Goal: Information Seeking & Learning: Learn about a topic

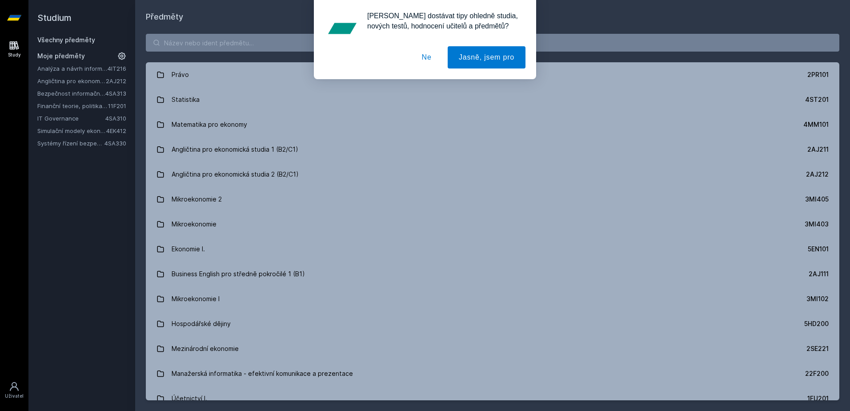
click at [81, 42] on div "[PERSON_NAME] dostávat tipy ohledně studia, nových testů, hodnocení učitelů a p…" at bounding box center [425, 39] width 850 height 79
click at [204, 42] on div "[PERSON_NAME] dostávat tipy ohledně studia, nových testů, hodnocení učitelů a p…" at bounding box center [425, 39] width 850 height 79
click at [171, 43] on div "[PERSON_NAME] dostávat tipy ohledně studia, nových testů, hodnocení učitelů a p…" at bounding box center [425, 39] width 850 height 79
drag, startPoint x: 434, startPoint y: 48, endPoint x: 412, endPoint y: 48, distance: 21.3
click at [427, 48] on button "Ne" at bounding box center [427, 57] width 32 height 22
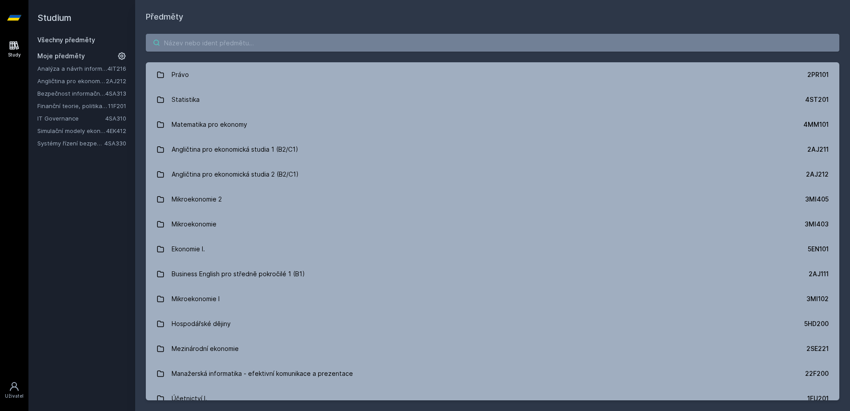
click at [396, 42] on input "search" at bounding box center [492, 43] width 693 height 18
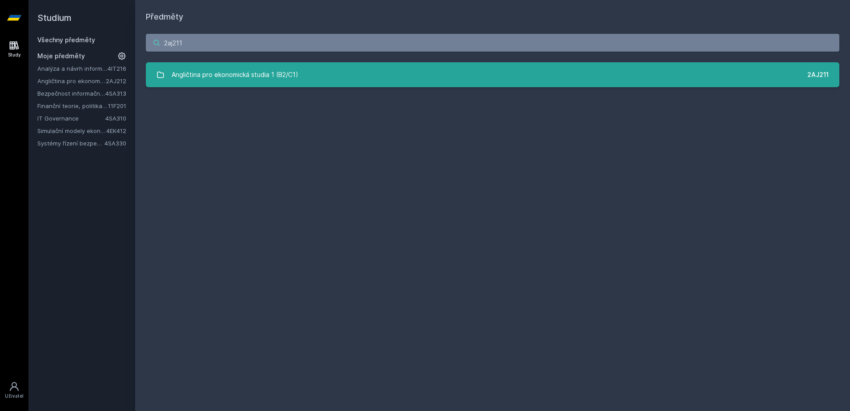
type input "2aj211"
click at [383, 71] on link "Angličtina pro ekonomická studia 1 (B2/C1) 2AJ211" at bounding box center [492, 74] width 693 height 25
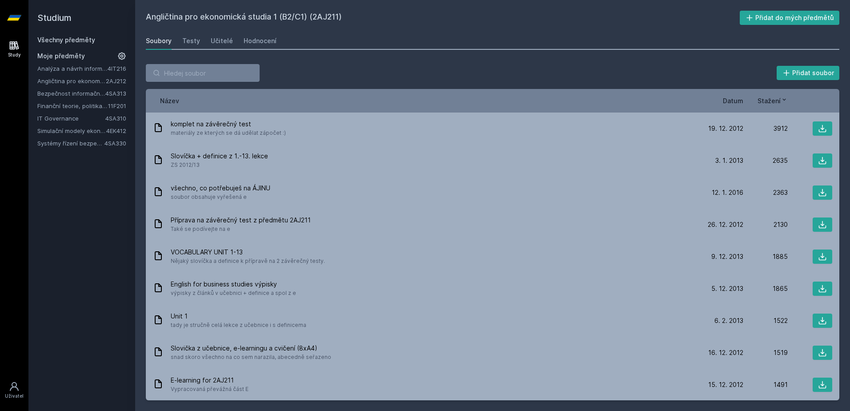
click at [79, 37] on link "Všechny předměty" at bounding box center [66, 40] width 58 height 8
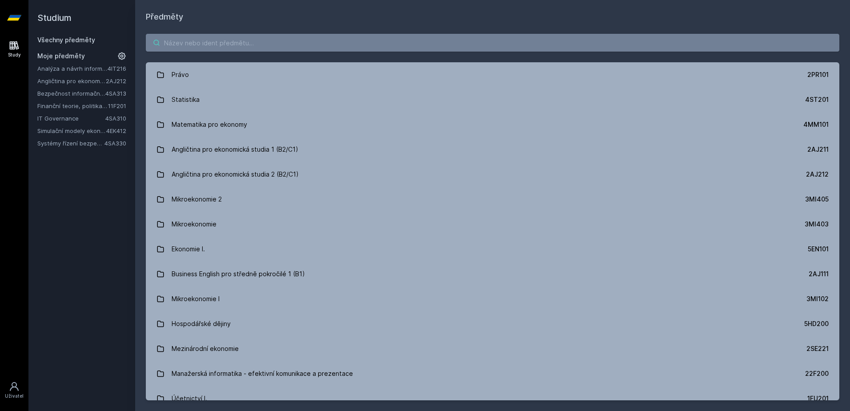
click at [228, 43] on input "search" at bounding box center [492, 43] width 693 height 18
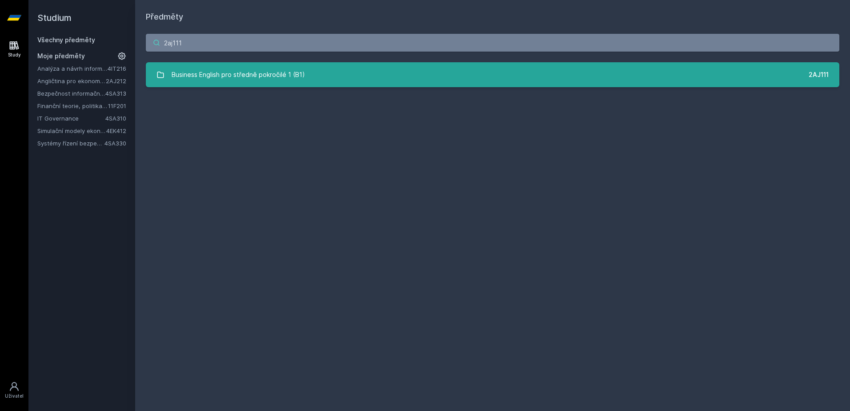
type input "2aj111"
click at [244, 69] on div "Business English pro středně pokročilé 1 (B1)" at bounding box center [238, 75] width 133 height 18
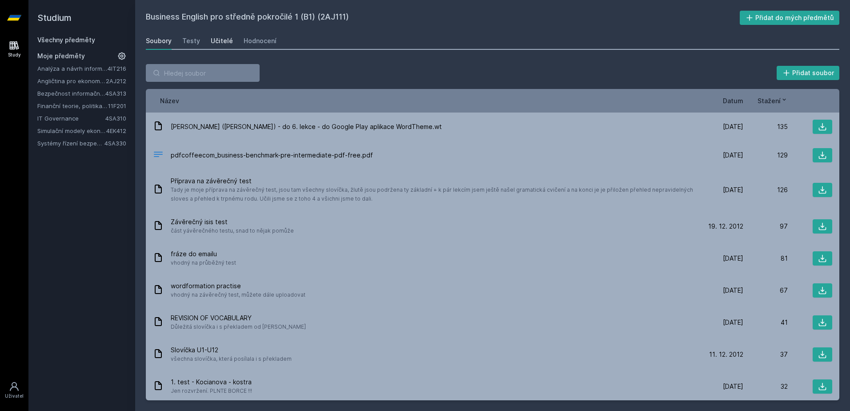
click at [217, 34] on link "Učitelé" at bounding box center [222, 41] width 22 height 18
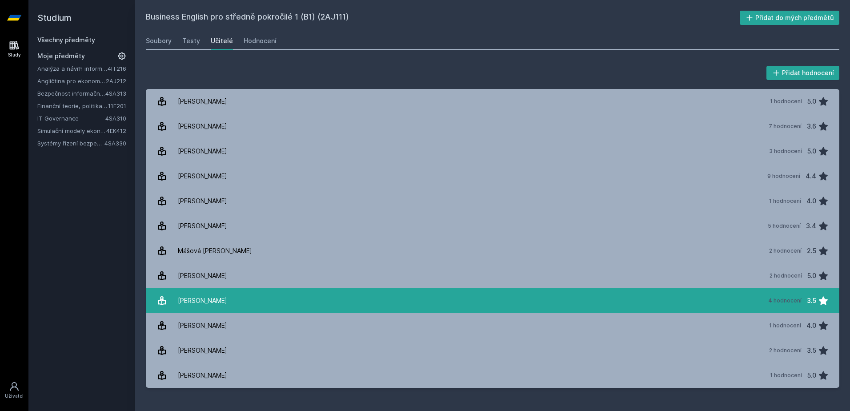
click at [212, 303] on div "[PERSON_NAME]" at bounding box center [202, 301] width 49 height 18
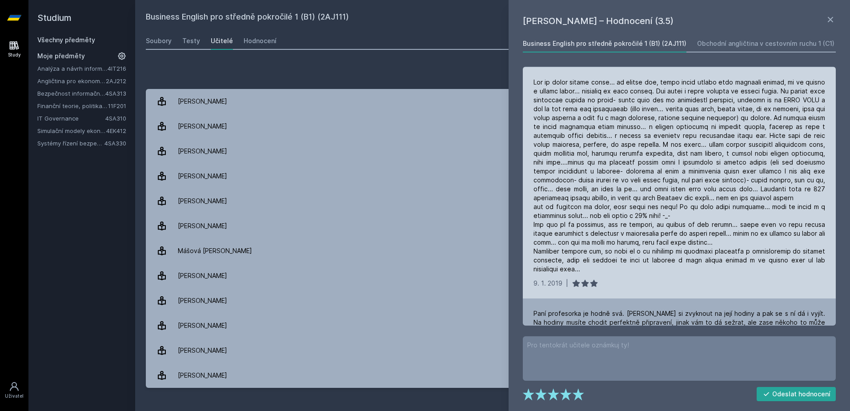
scroll to position [222, 0]
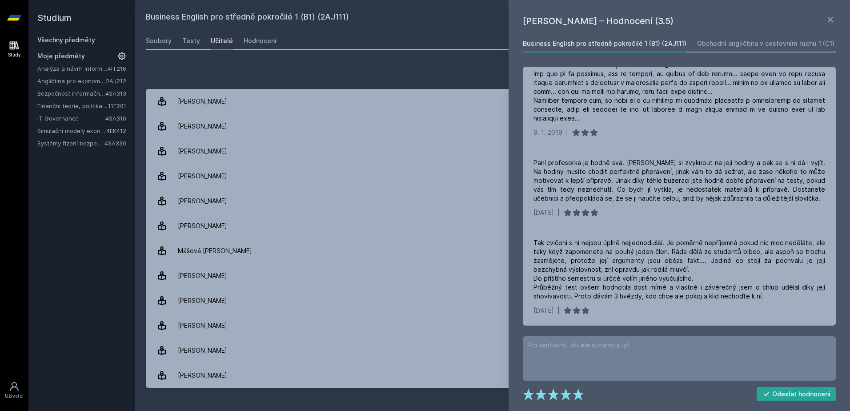
drag, startPoint x: 358, startPoint y: 69, endPoint x: 359, endPoint y: 73, distance: 4.5
click at [359, 73] on div "Přidat hodnocení" at bounding box center [492, 73] width 693 height 18
click at [58, 40] on link "Všechny předměty" at bounding box center [66, 40] width 58 height 8
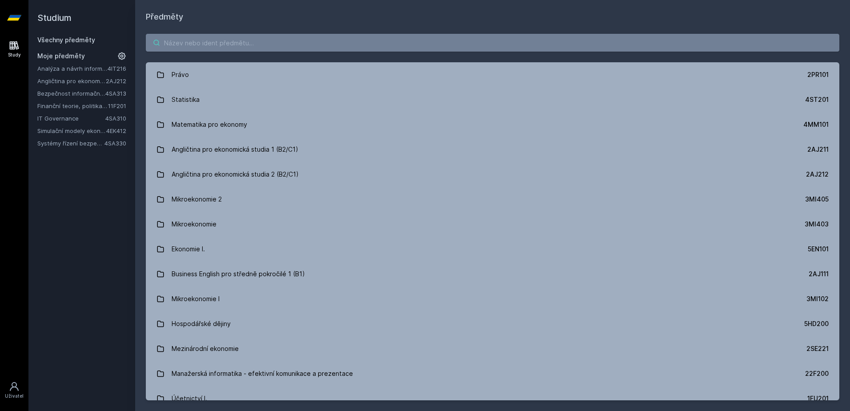
click at [236, 41] on input "search" at bounding box center [492, 43] width 693 height 18
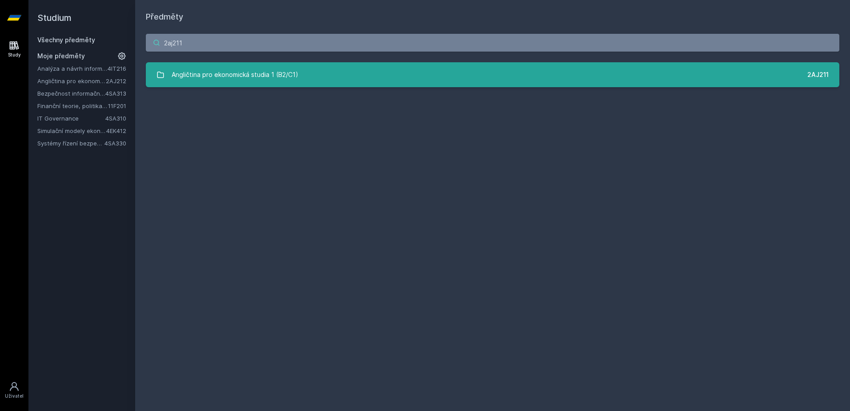
type input "2aj211"
click at [272, 68] on div "Angličtina pro ekonomická studia 1 (B2/C1)" at bounding box center [235, 75] width 127 height 18
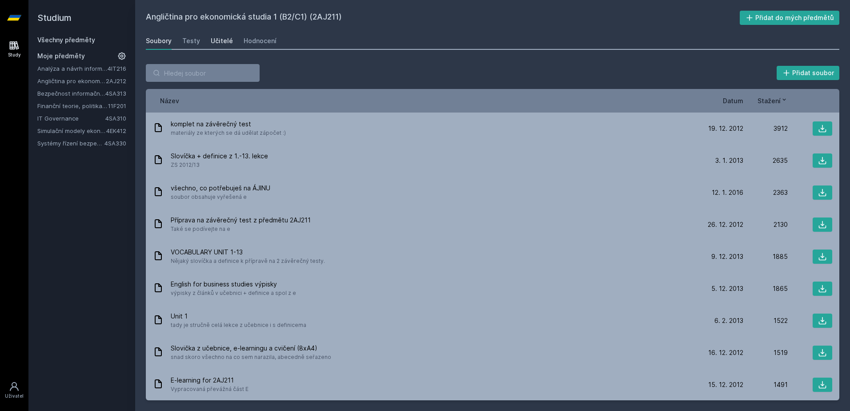
click at [217, 41] on div "Učitelé" at bounding box center [222, 40] width 22 height 9
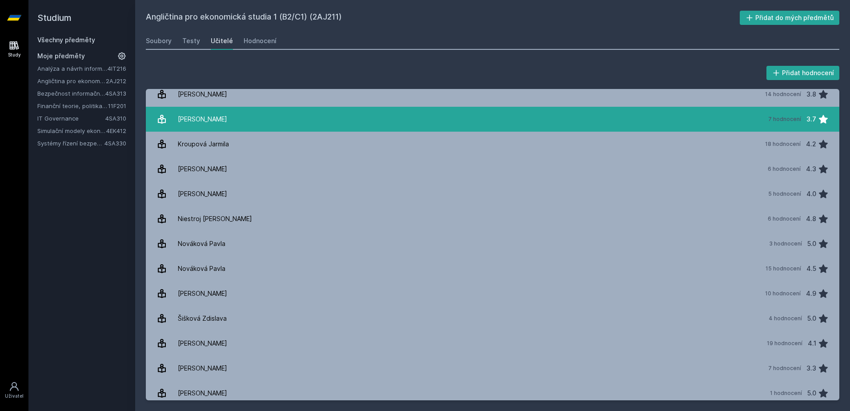
scroll to position [133, 0]
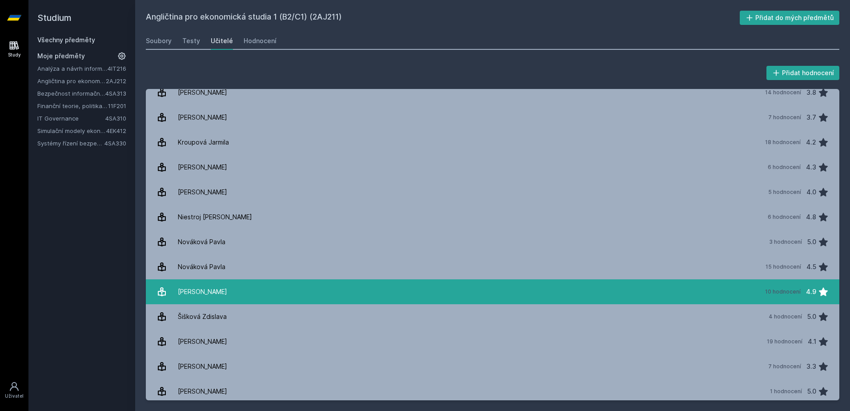
click at [220, 292] on div "[PERSON_NAME]" at bounding box center [202, 292] width 49 height 18
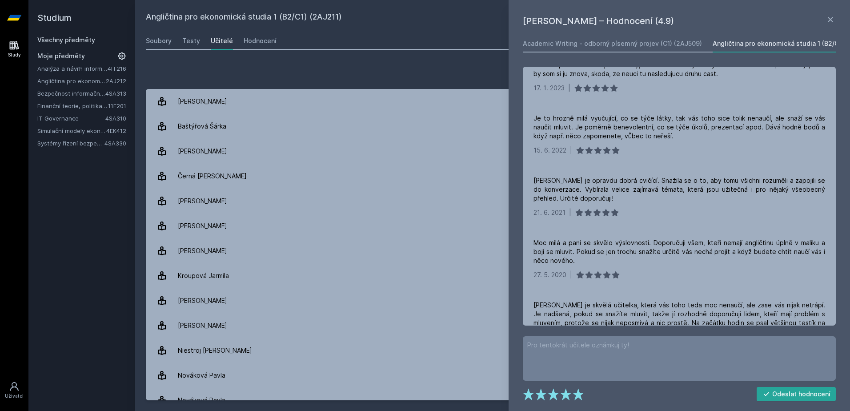
click at [72, 41] on link "Všechny předměty" at bounding box center [66, 40] width 58 height 8
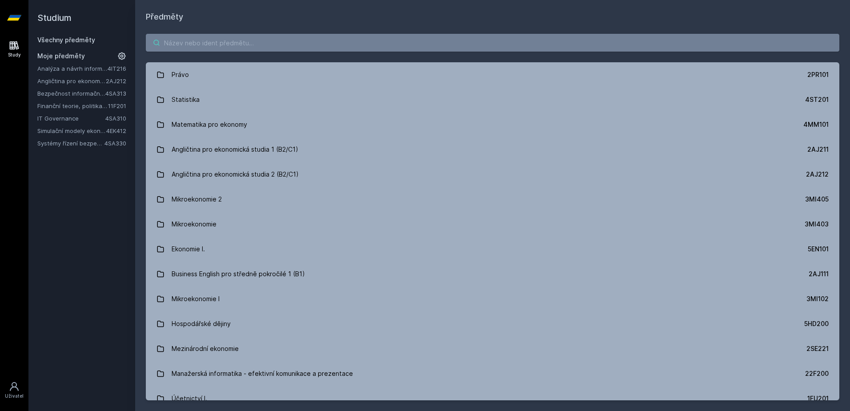
click at [216, 40] on input "search" at bounding box center [492, 43] width 693 height 18
click at [81, 80] on link "Angličtina pro ekonomická studia 2 (B2/C1)" at bounding box center [71, 80] width 68 height 9
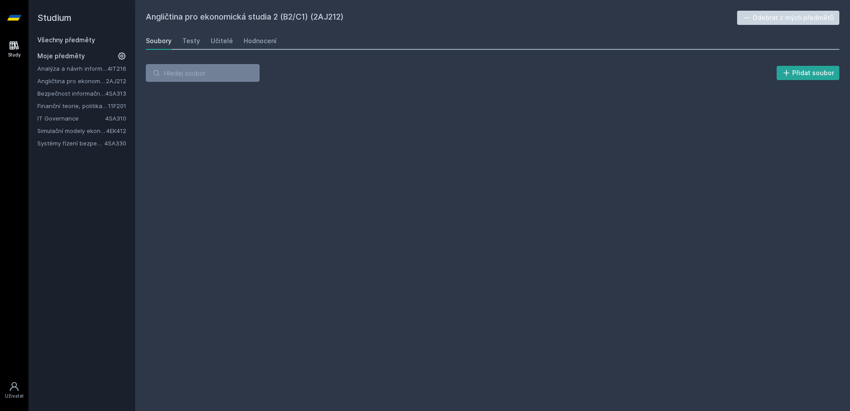
click at [206, 40] on div "Soubory Testy Učitelé Hodnocení" at bounding box center [492, 41] width 693 height 18
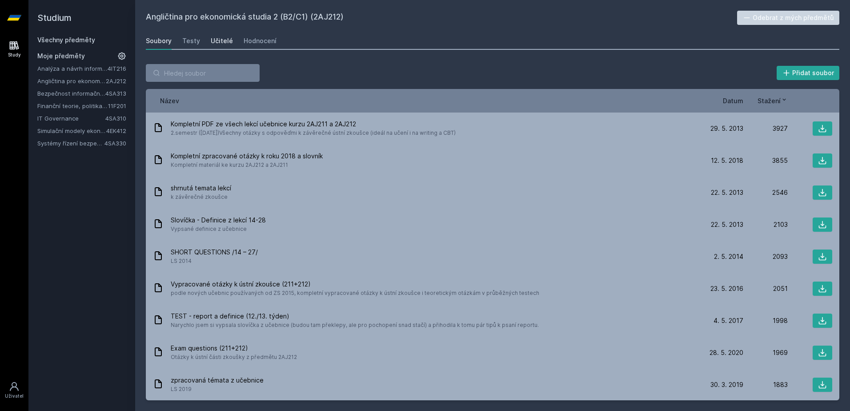
click at [212, 39] on div "Učitelé" at bounding box center [222, 40] width 22 height 9
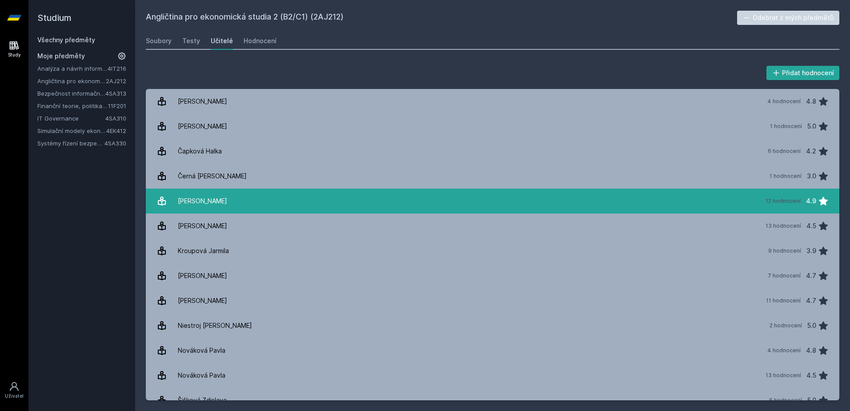
click at [221, 197] on div "[PERSON_NAME]" at bounding box center [202, 201] width 49 height 18
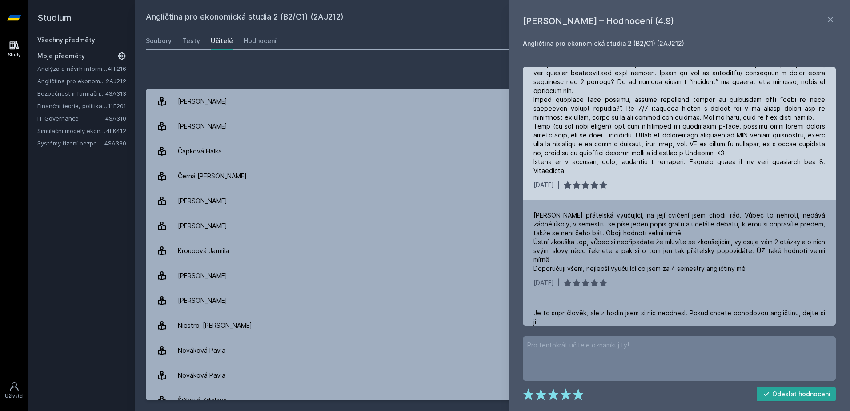
scroll to position [89, 0]
